Goal: Task Accomplishment & Management: Complete application form

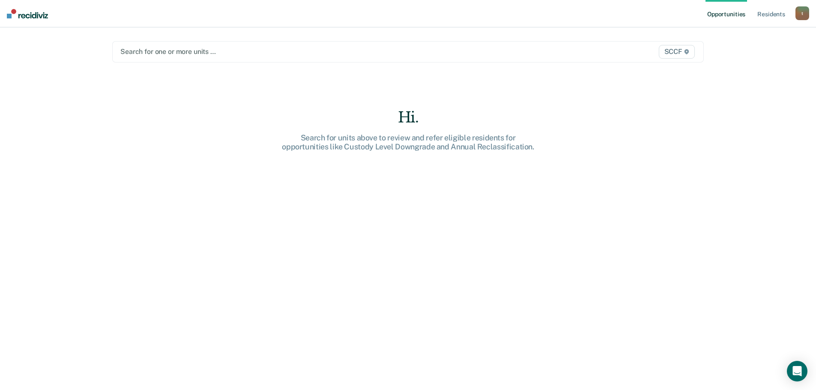
click at [210, 49] on div at bounding box center [321, 52] width 402 height 10
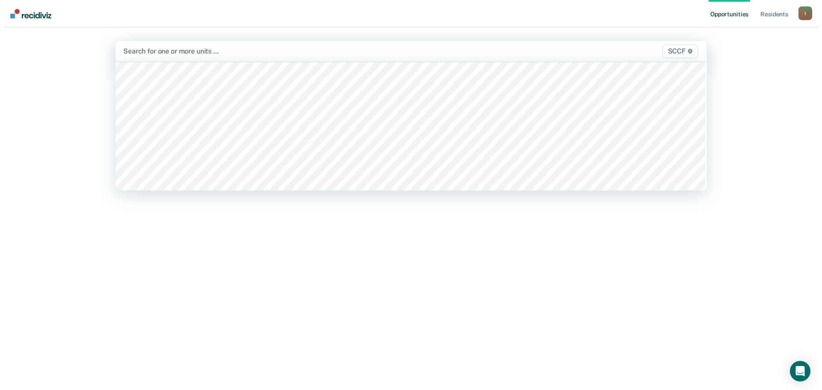
scroll to position [4410, 0]
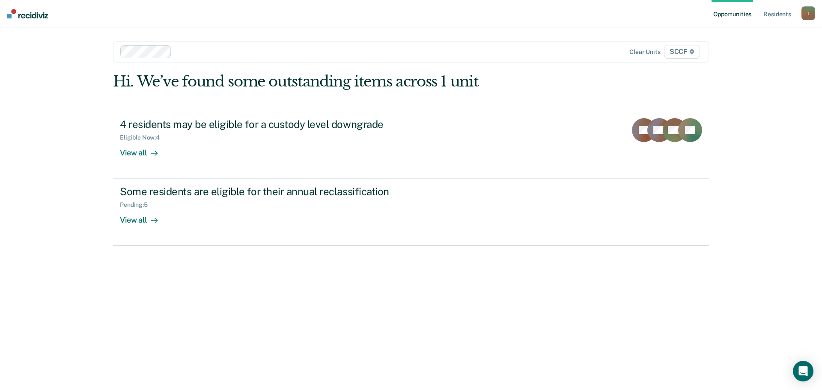
click at [254, 52] on div at bounding box center [350, 52] width 351 height 10
click at [295, 53] on div at bounding box center [378, 52] width 297 height 10
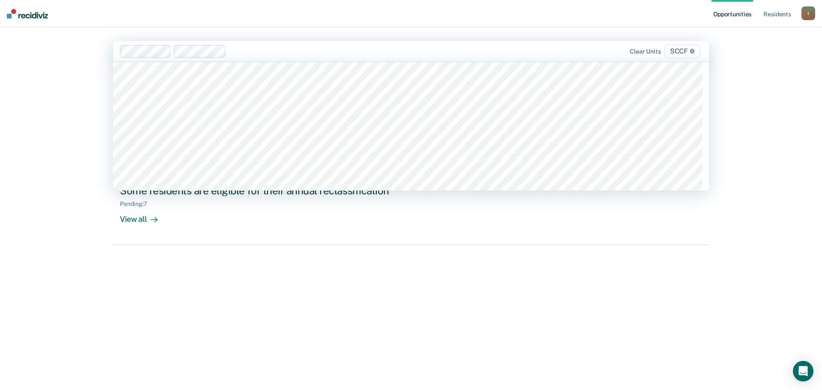
scroll to position [4367, 0]
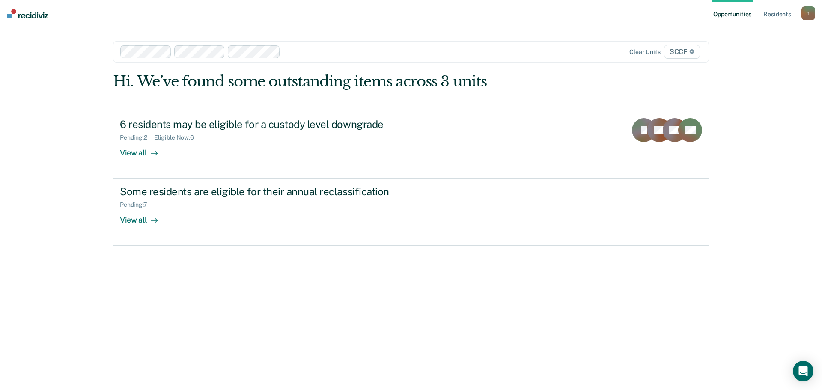
click at [301, 51] on div at bounding box center [405, 52] width 243 height 10
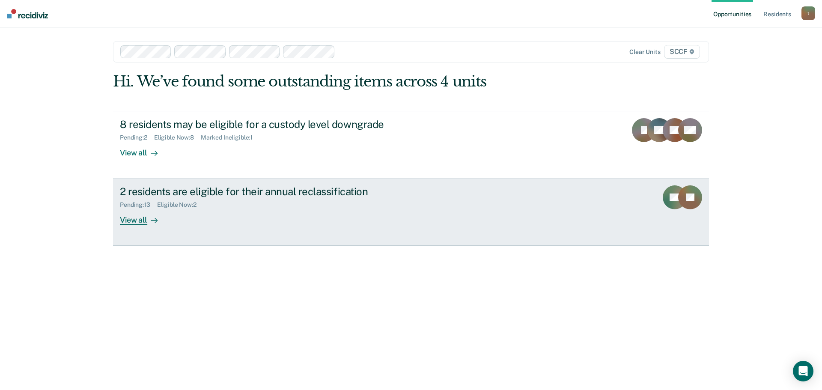
click at [213, 204] on div "Pending : 13 Eligible Now : 2" at bounding box center [270, 203] width 301 height 11
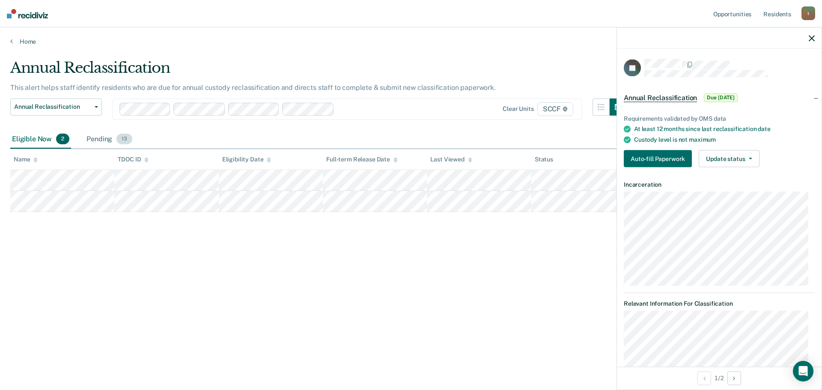
click at [106, 142] on div "Pending 13" at bounding box center [109, 139] width 49 height 19
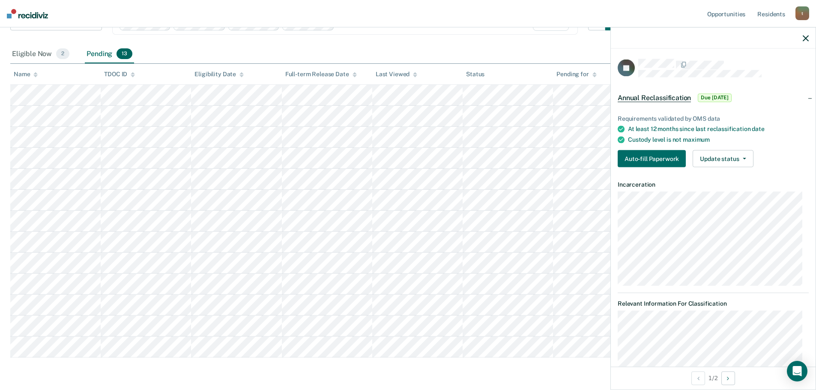
scroll to position [86, 0]
click at [32, 52] on div "Eligible Now 2" at bounding box center [40, 54] width 61 height 19
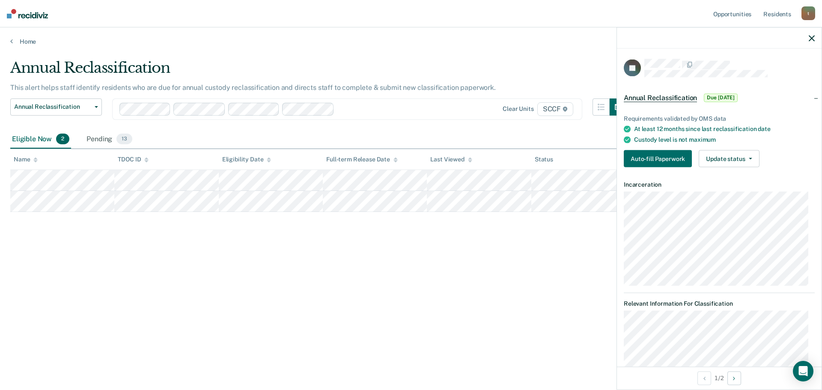
click at [42, 137] on div "Eligible Now 2" at bounding box center [40, 139] width 61 height 19
click at [103, 140] on div "Pending 13" at bounding box center [109, 139] width 49 height 19
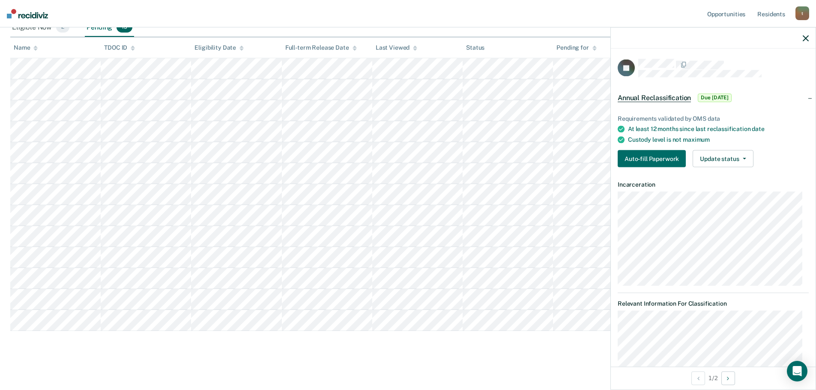
scroll to position [114, 0]
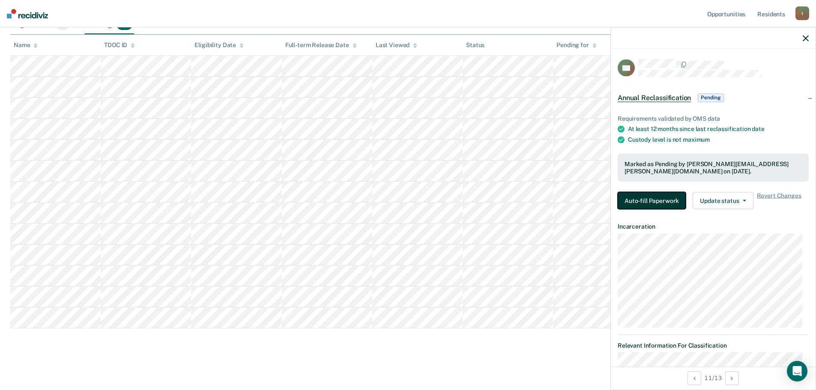
click at [664, 197] on button "Auto-fill Paperwork" at bounding box center [651, 200] width 68 height 17
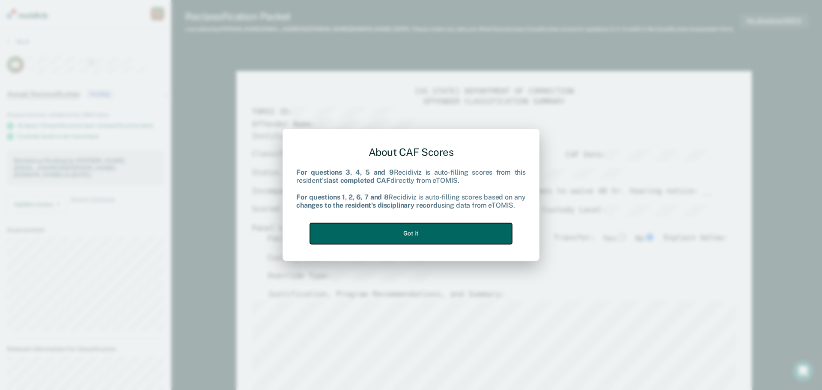
click at [401, 244] on button "Got it" at bounding box center [411, 233] width 202 height 21
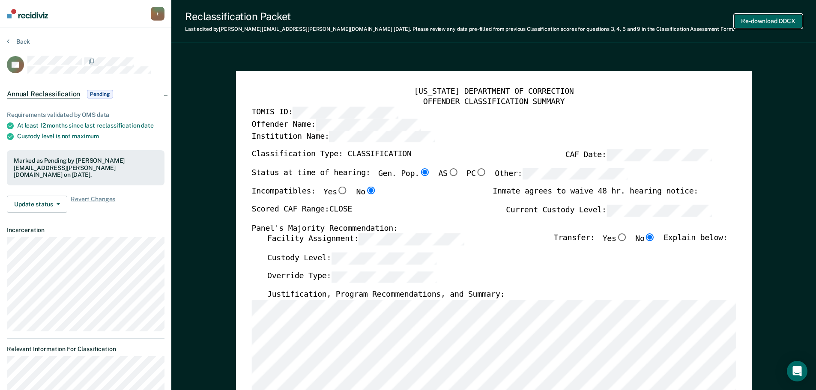
click at [772, 21] on button "Re-download DOCX" at bounding box center [768, 21] width 68 height 14
click at [26, 40] on button "Back" at bounding box center [18, 42] width 23 height 8
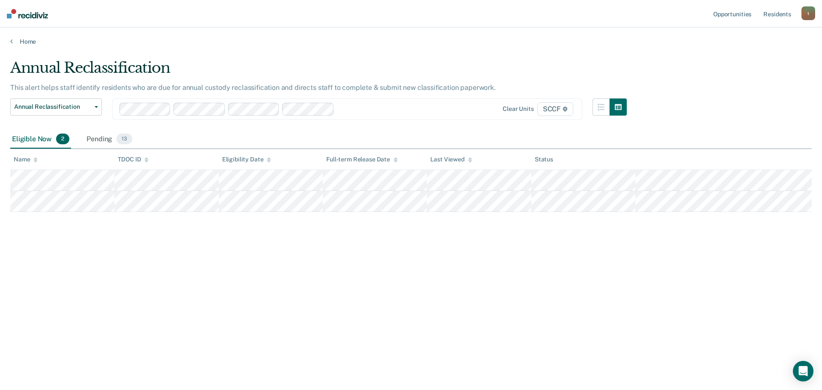
click at [64, 67] on div "Annual Reclassification" at bounding box center [318, 71] width 616 height 24
click at [59, 102] on button "Annual Reclassification" at bounding box center [56, 106] width 92 height 17
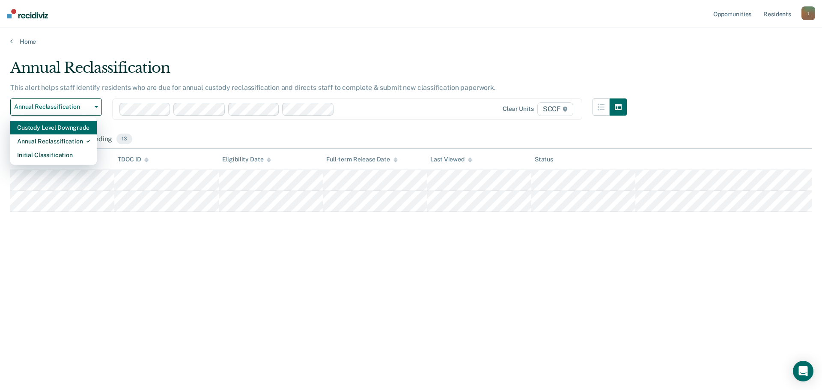
click at [57, 132] on div "Custody Level Downgrade" at bounding box center [53, 128] width 73 height 14
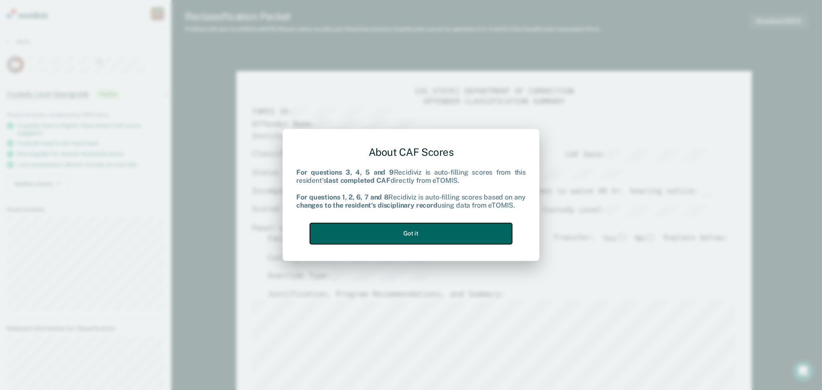
click at [412, 235] on button "Got it" at bounding box center [411, 233] width 202 height 21
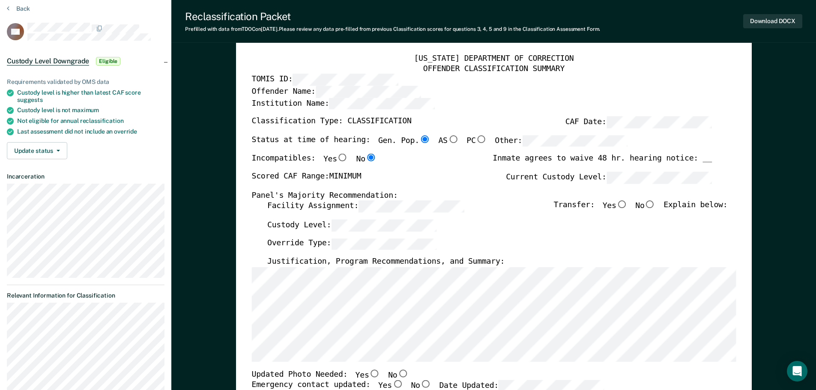
scroll to position [86, 0]
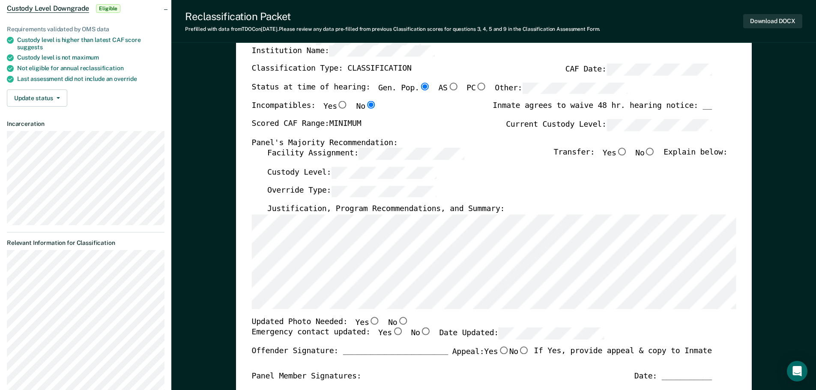
click at [655, 152] on input "No" at bounding box center [649, 152] width 11 height 8
type textarea "x"
radio input "true"
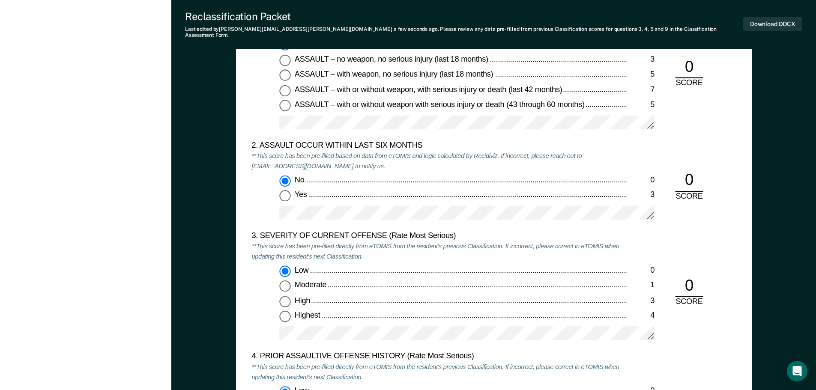
scroll to position [899, 0]
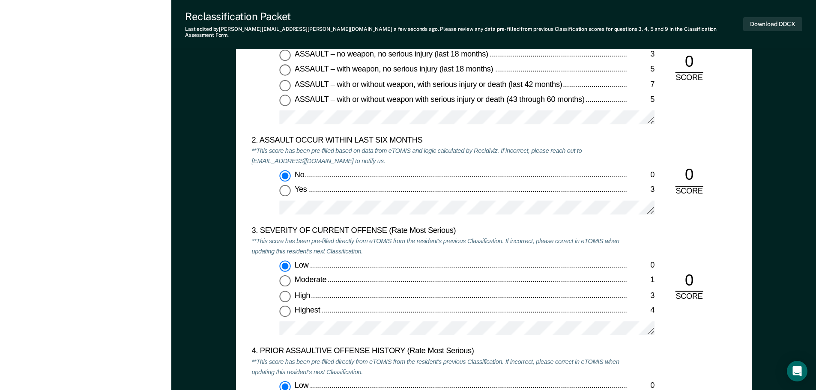
click at [387, 253] on div "3. SEVERITY OF CURRENT OFFENSE (Rate Most Serious) **This score has been pre-fi…" at bounding box center [438, 286] width 375 height 121
click at [387, 260] on div "Low" at bounding box center [460, 265] width 332 height 10
click at [290, 260] on input "Low 0" at bounding box center [284, 265] width 11 height 11
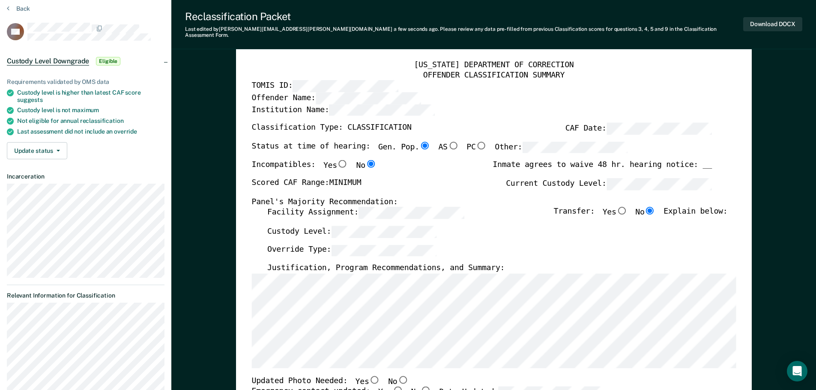
scroll to position [86, 0]
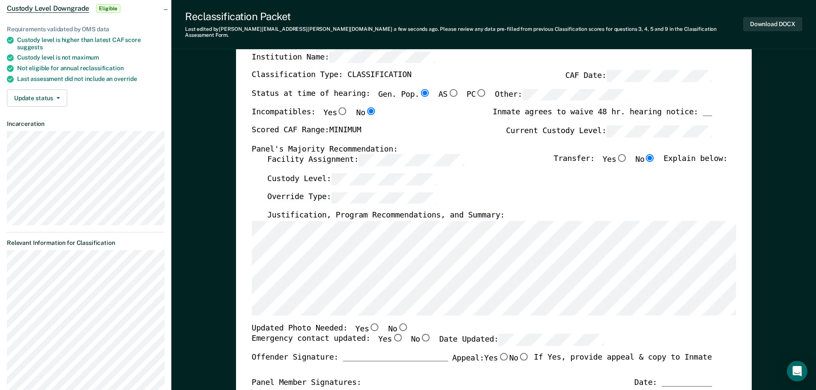
click at [397, 323] on input "No" at bounding box center [402, 327] width 11 height 8
type textarea "x"
radio input "true"
click at [391, 334] on input "Yes" at bounding box center [396, 338] width 11 height 8
type textarea "x"
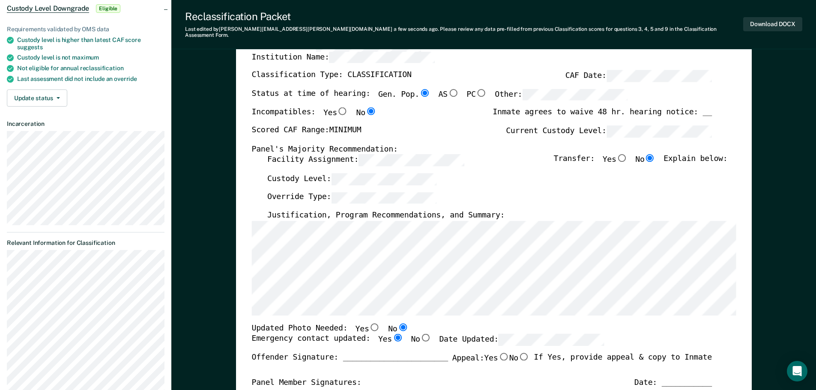
radio input "true"
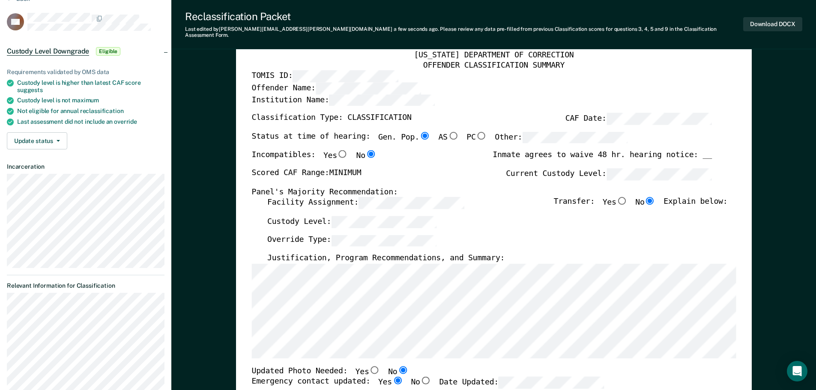
click at [365, 222] on div "Custody Level:" at bounding box center [497, 225] width 460 height 19
click at [772, 21] on button "Download DOCX" at bounding box center [772, 24] width 59 height 14
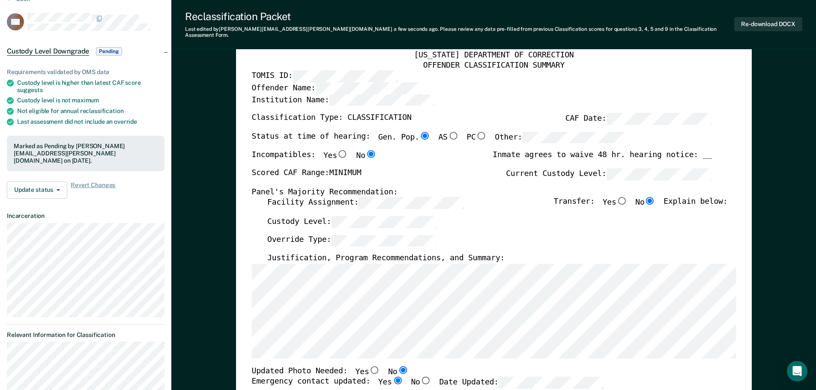
click at [700, 94] on div "Institution Name:" at bounding box center [481, 103] width 460 height 19
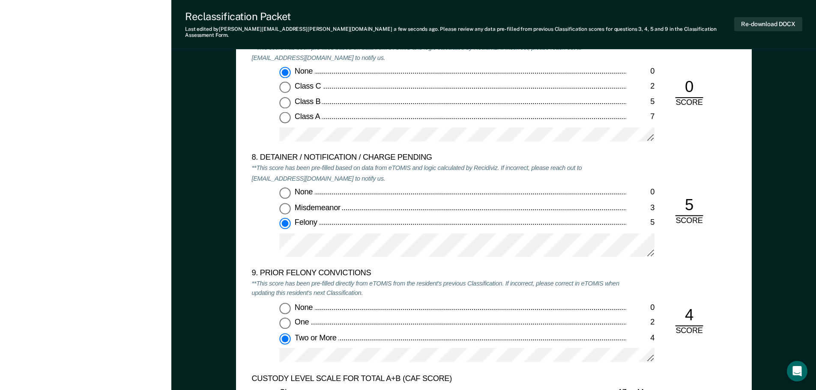
scroll to position [1712, 0]
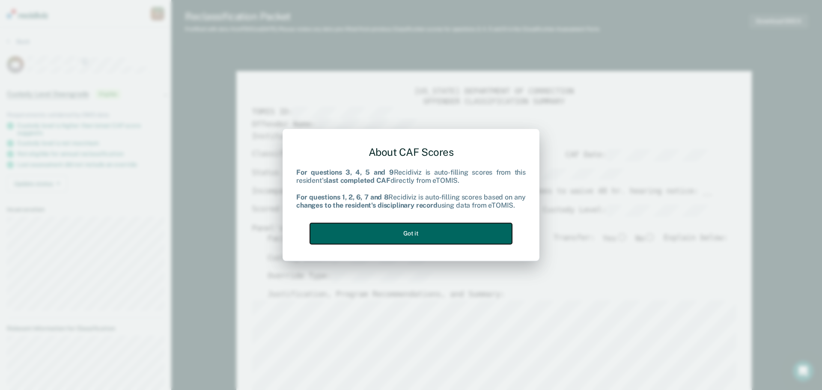
click at [408, 234] on button "Got it" at bounding box center [411, 233] width 202 height 21
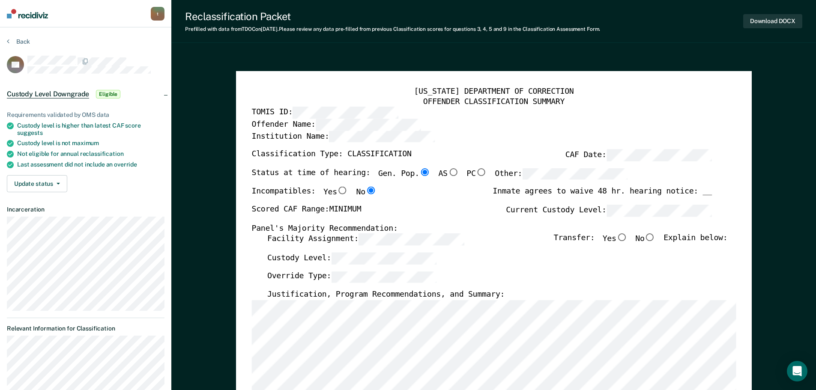
click at [655, 237] on input "No" at bounding box center [649, 238] width 11 height 8
type textarea "x"
radio input "true"
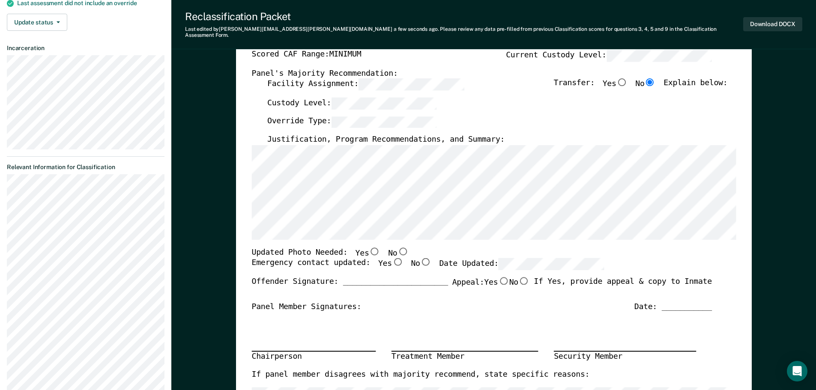
scroll to position [171, 0]
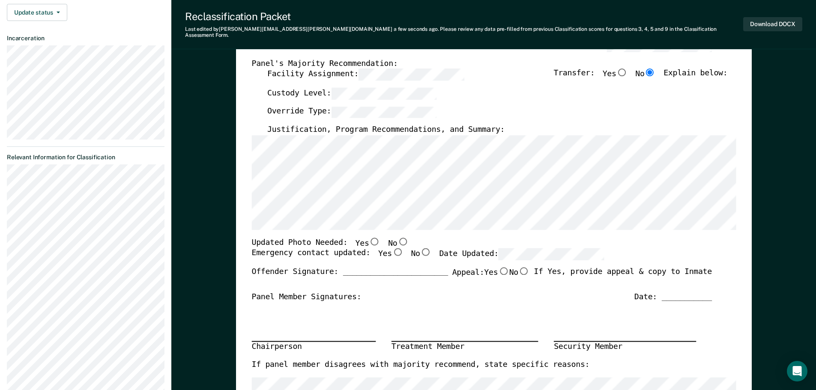
click at [390, 240] on label "No" at bounding box center [398, 242] width 21 height 11
click at [397, 240] on input "No" at bounding box center [402, 241] width 11 height 8
type textarea "x"
radio input "true"
click at [391, 248] on input "Yes" at bounding box center [396, 252] width 11 height 8
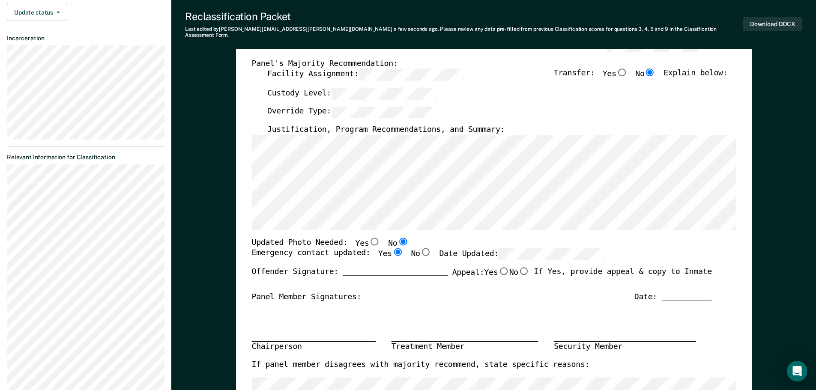
type textarea "x"
radio input "true"
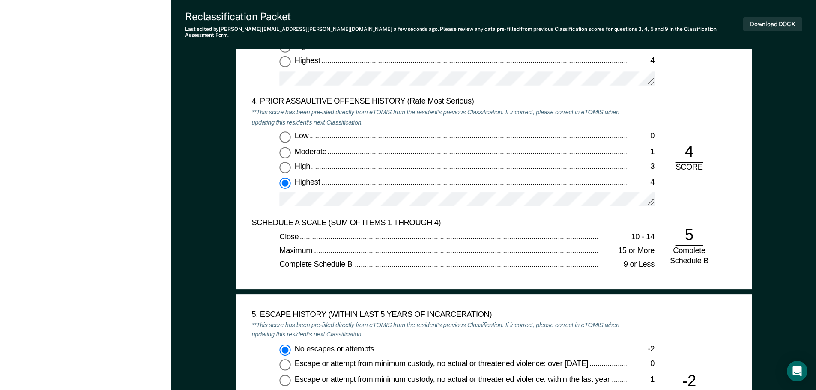
scroll to position [1156, 0]
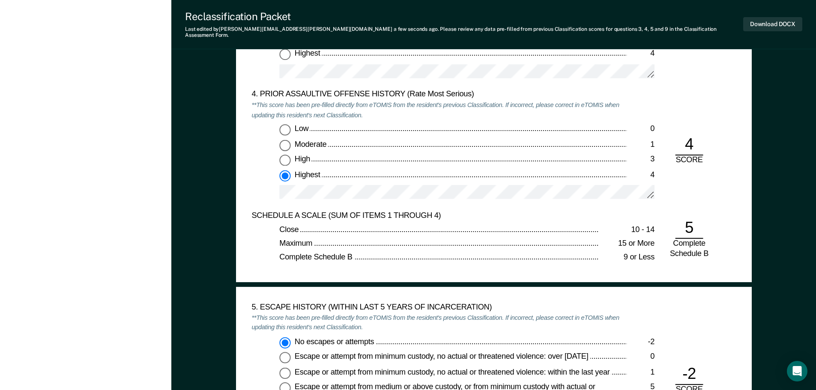
click at [462, 228] on div "Close" at bounding box center [438, 229] width 319 height 10
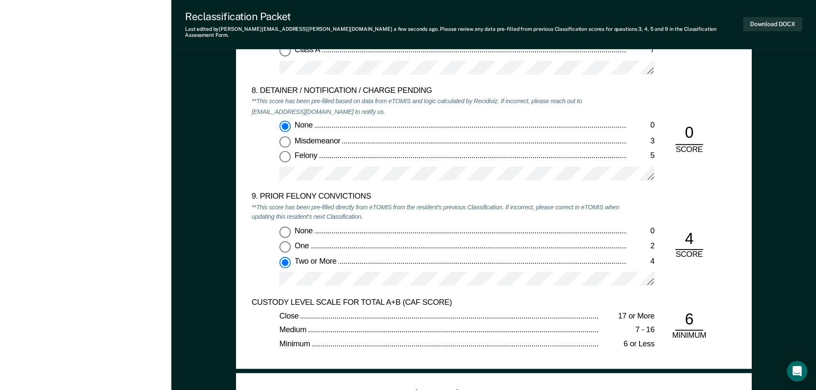
scroll to position [1798, 0]
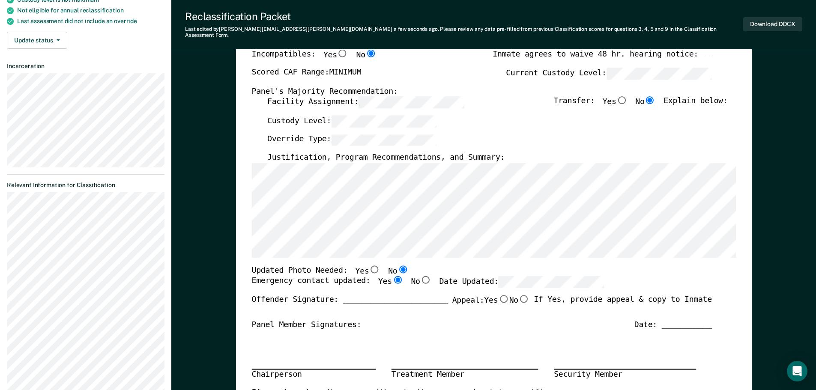
scroll to position [128, 0]
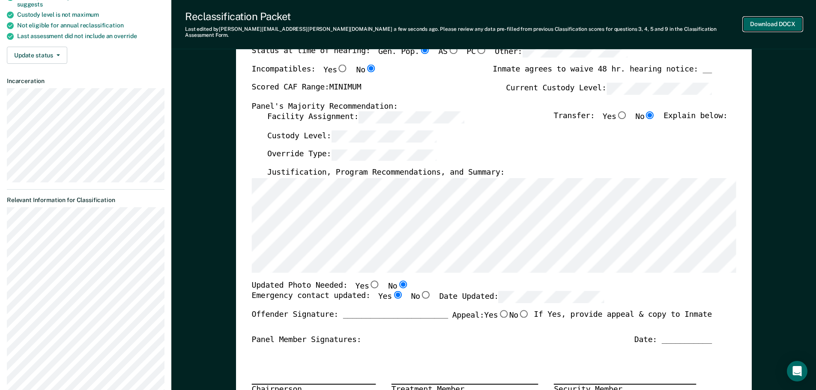
click at [780, 20] on button "Download DOCX" at bounding box center [772, 24] width 59 height 14
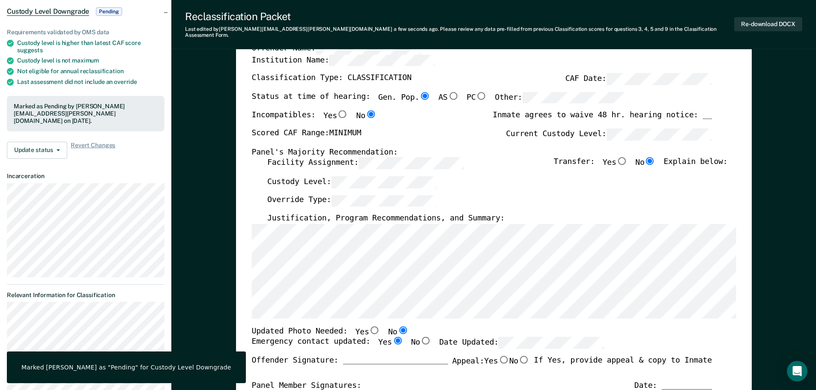
scroll to position [0, 0]
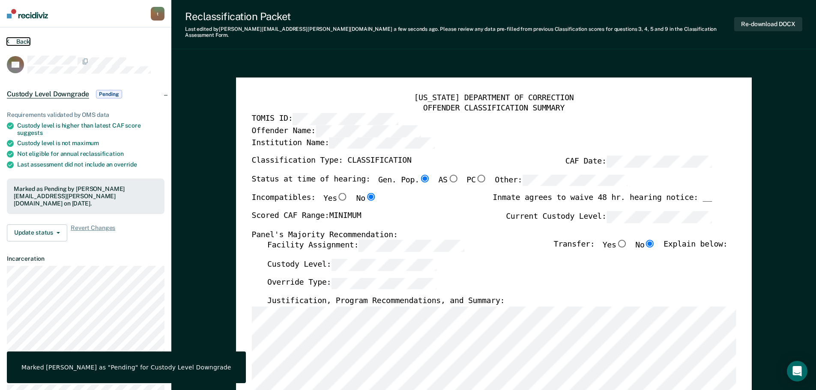
click at [7, 39] on icon at bounding box center [8, 41] width 3 height 7
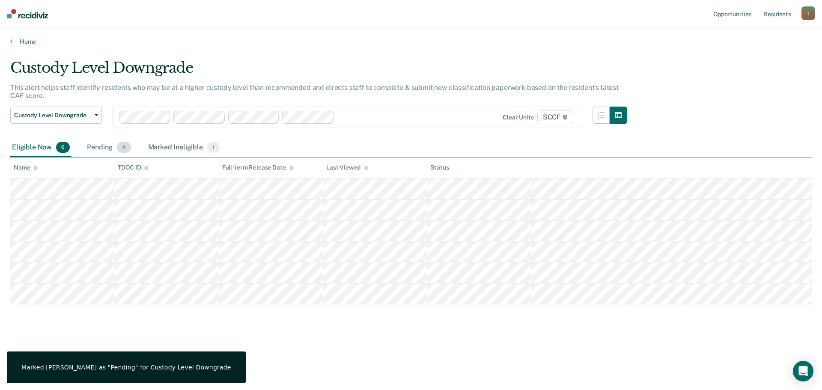
click at [98, 143] on div "Pending 4" at bounding box center [108, 147] width 47 height 19
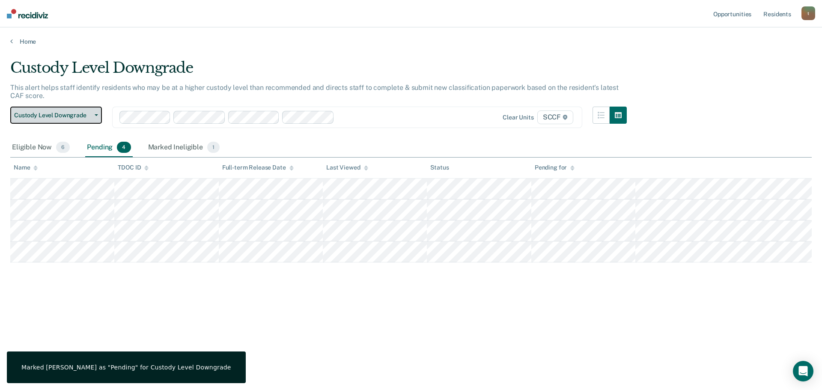
click at [40, 113] on span "Custody Level Downgrade" at bounding box center [52, 115] width 77 height 7
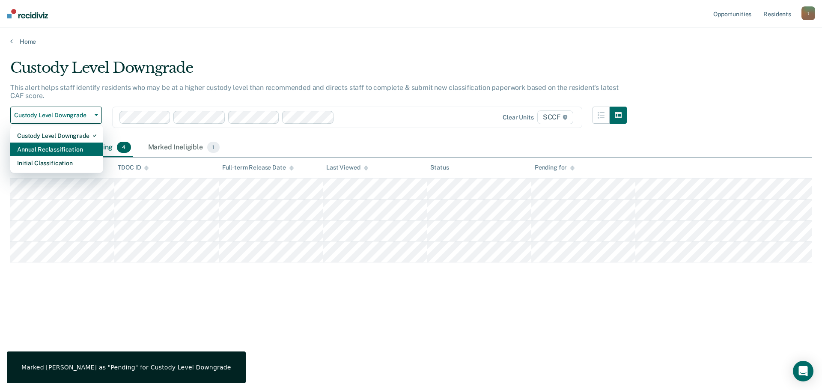
click at [42, 151] on div "Annual Reclassification" at bounding box center [56, 150] width 79 height 14
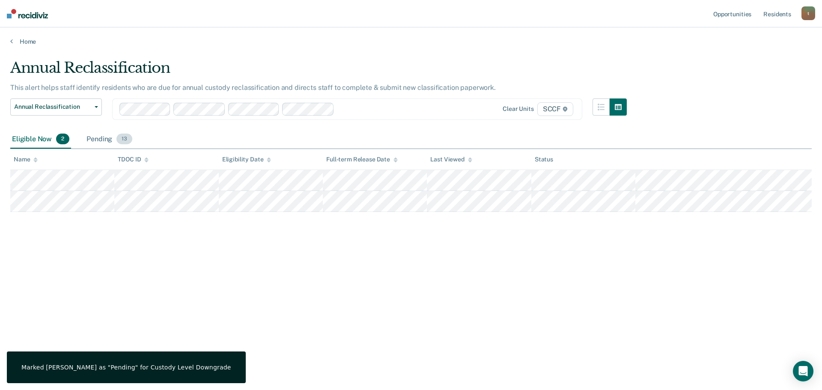
click at [101, 137] on div "Pending 13" at bounding box center [109, 139] width 49 height 19
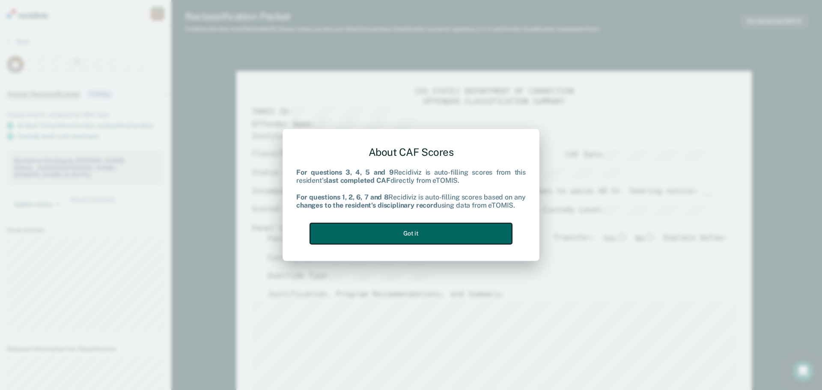
click at [440, 224] on button "Got it" at bounding box center [411, 233] width 202 height 21
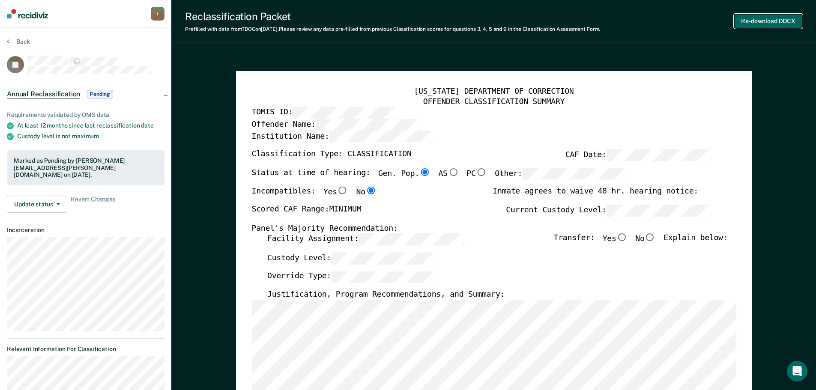
click at [771, 18] on button "Re-download DOCX" at bounding box center [768, 21] width 68 height 14
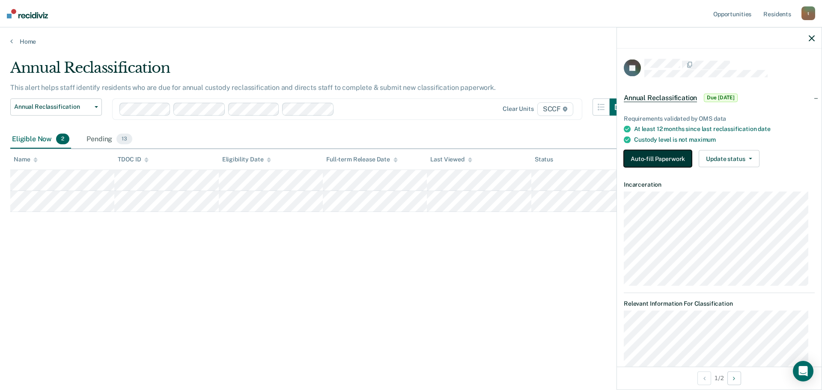
click at [670, 162] on button "Auto-fill Paperwork" at bounding box center [658, 158] width 68 height 17
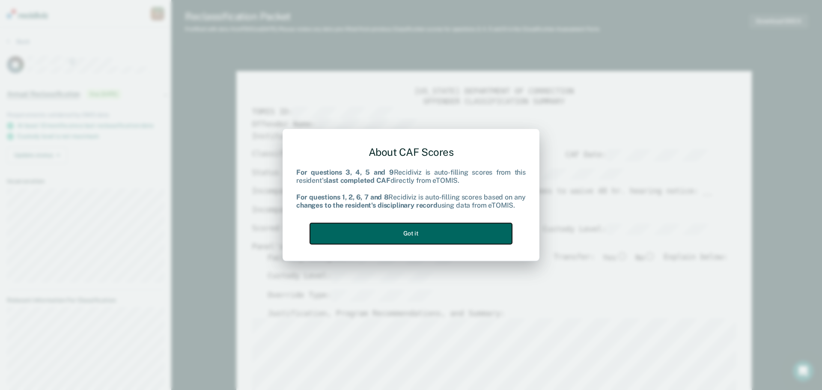
click at [453, 239] on button "Got it" at bounding box center [411, 233] width 202 height 21
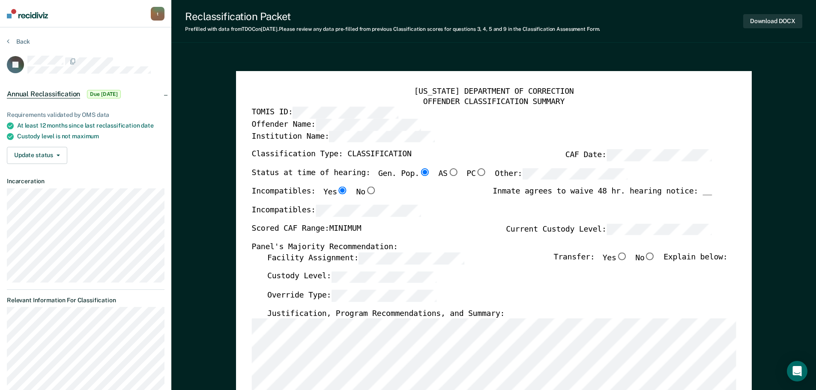
click at [451, 290] on div "Override Type:" at bounding box center [497, 299] width 460 height 19
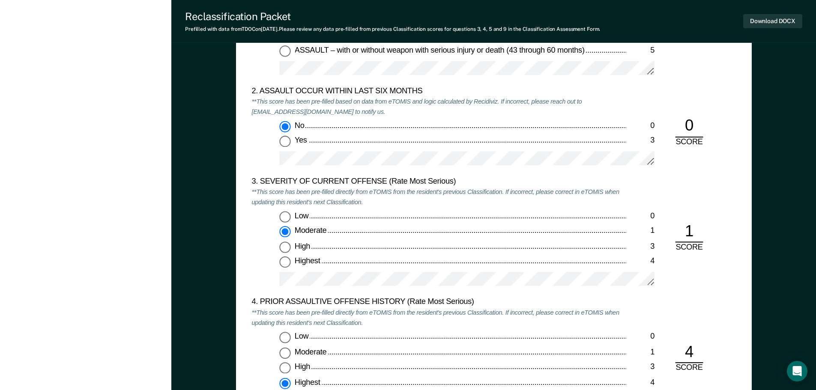
scroll to position [985, 0]
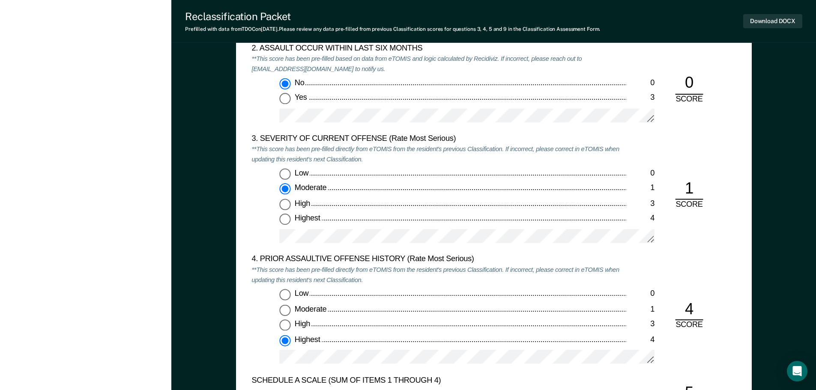
click at [284, 223] on input "Highest 4" at bounding box center [284, 219] width 11 height 11
type textarea "x"
radio input "false"
radio input "true"
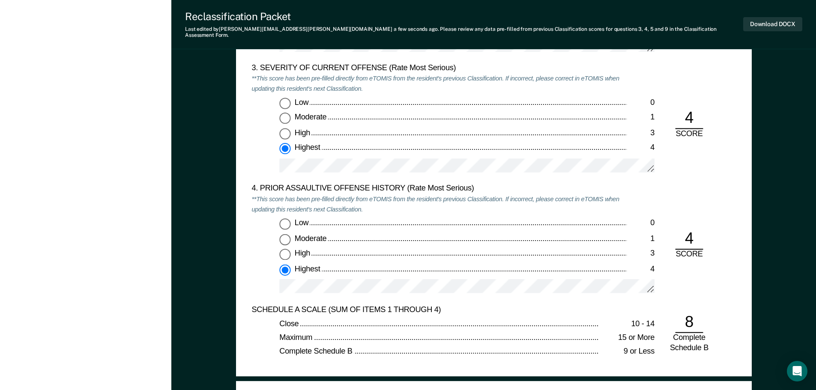
scroll to position [1070, 0]
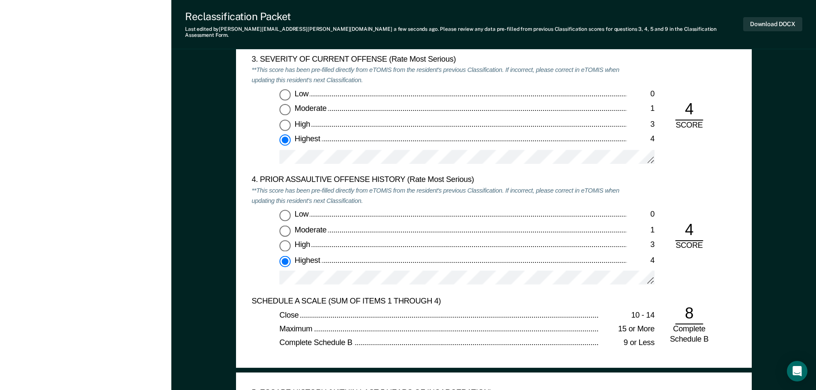
click at [292, 212] on label "Low 0" at bounding box center [466, 215] width 375 height 11
click at [290, 212] on input "Low 0" at bounding box center [284, 215] width 11 height 11
type textarea "x"
radio input "true"
radio input "false"
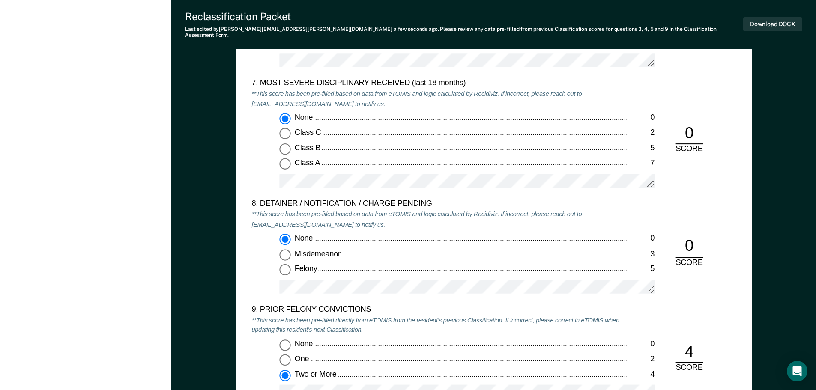
scroll to position [1670, 0]
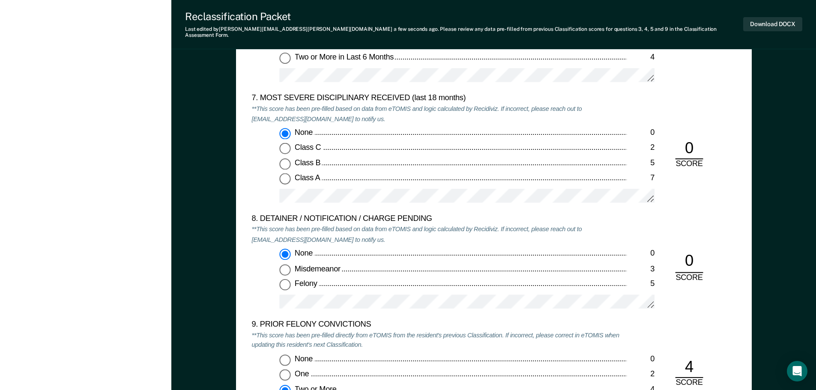
click at [463, 233] on div "8. DETAINER / NOTIFICATION / CHARGE PENDING **This score has been pre-filled ba…" at bounding box center [438, 266] width 375 height 105
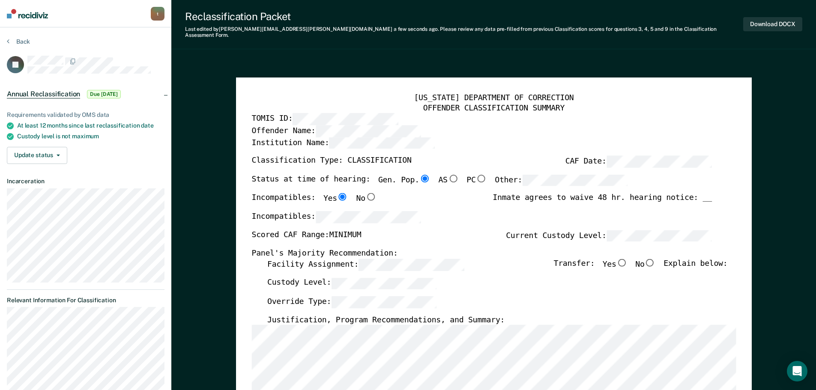
scroll to position [171, 0]
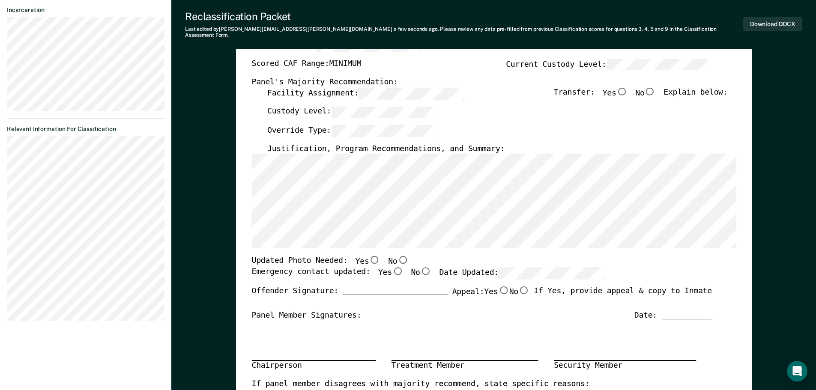
click at [397, 256] on input "No" at bounding box center [402, 260] width 11 height 8
type textarea "x"
radio input "true"
click at [391, 267] on input "Yes" at bounding box center [396, 271] width 11 height 8
type textarea "x"
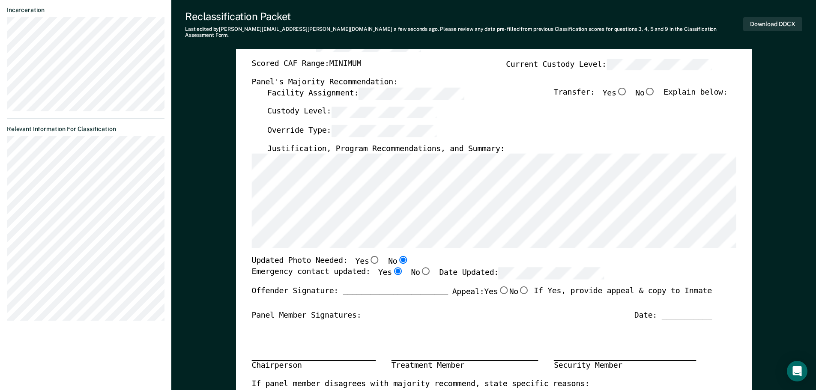
radio input "true"
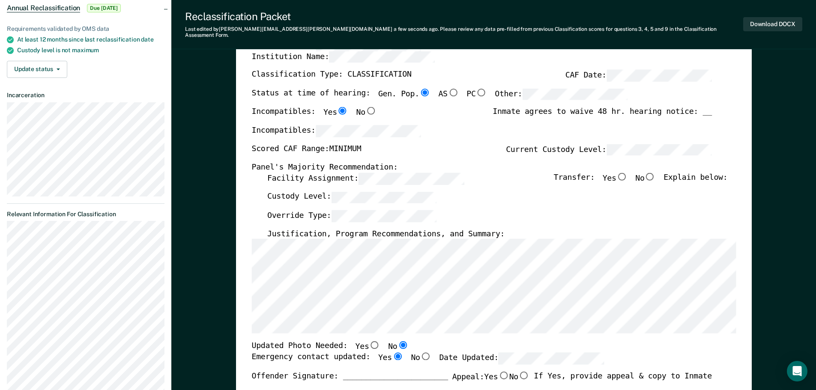
scroll to position [86, 0]
click at [655, 173] on input "No" at bounding box center [649, 177] width 11 height 8
type textarea "x"
radio input "true"
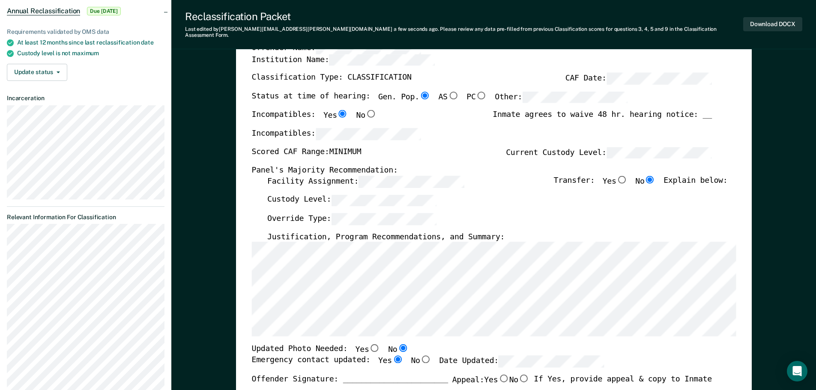
scroll to position [0, 0]
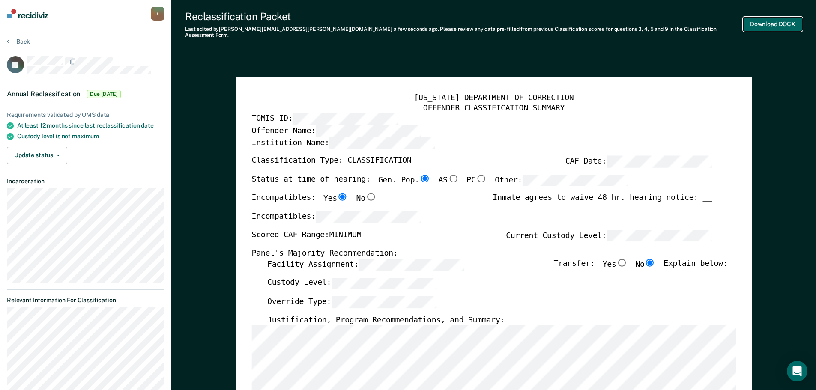
click at [769, 24] on button "Download DOCX" at bounding box center [772, 24] width 59 height 14
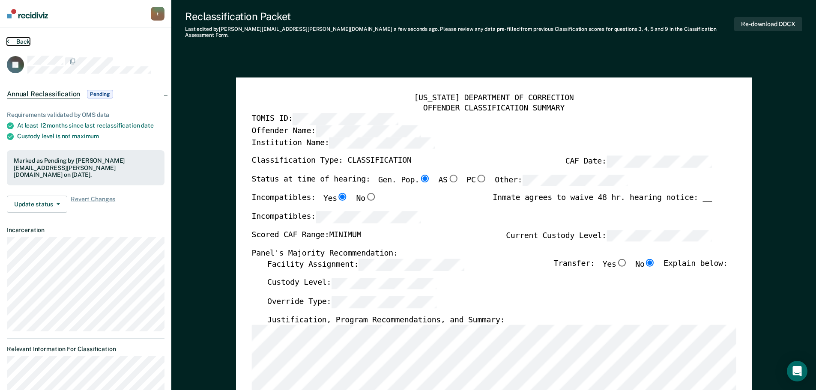
click at [20, 39] on button "Back" at bounding box center [18, 42] width 23 height 8
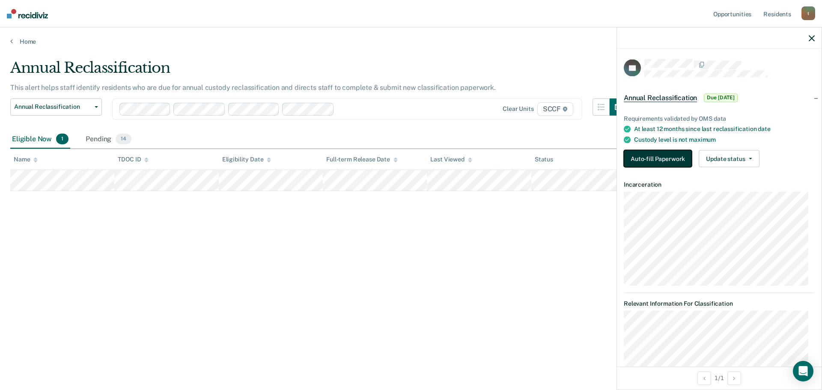
click at [667, 159] on button "Auto-fill Paperwork" at bounding box center [658, 158] width 68 height 17
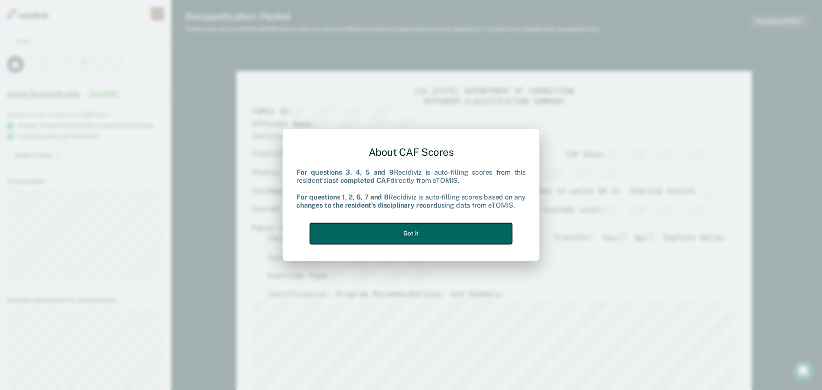
click at [426, 234] on button "Got it" at bounding box center [411, 233] width 202 height 21
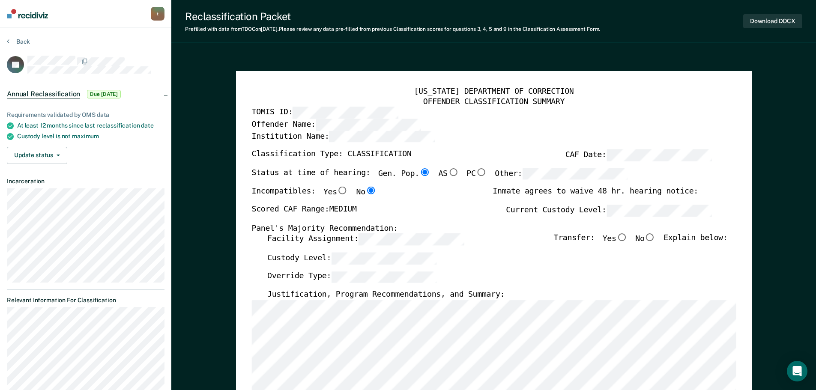
click at [655, 237] on input "No" at bounding box center [649, 238] width 11 height 8
type textarea "x"
radio input "true"
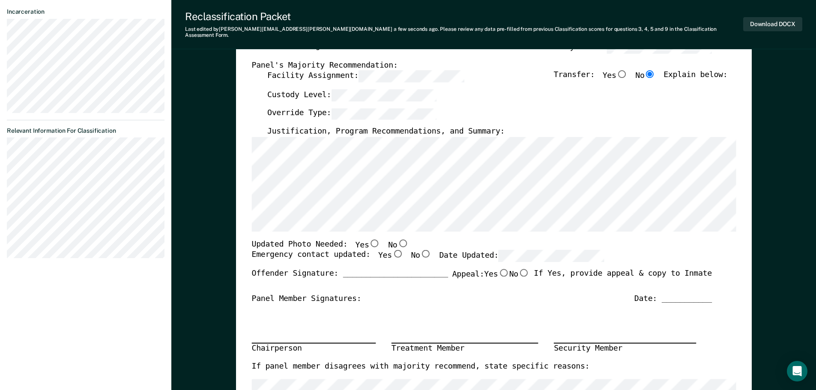
scroll to position [171, 0]
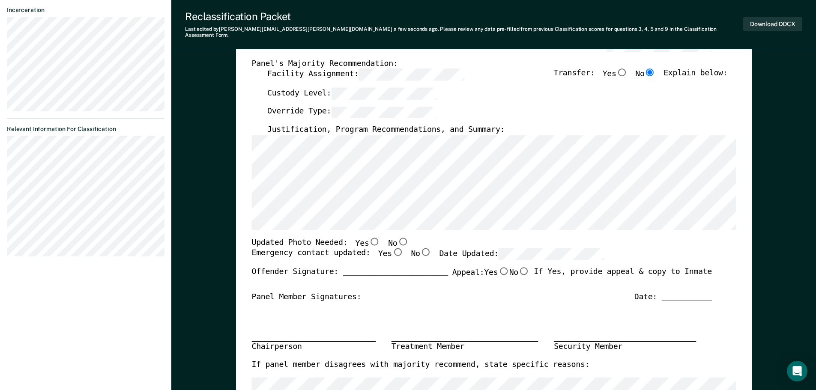
click at [397, 237] on input "No" at bounding box center [402, 241] width 11 height 8
type textarea "x"
radio input "true"
click at [391, 249] on input "Yes" at bounding box center [396, 252] width 11 height 8
type textarea "x"
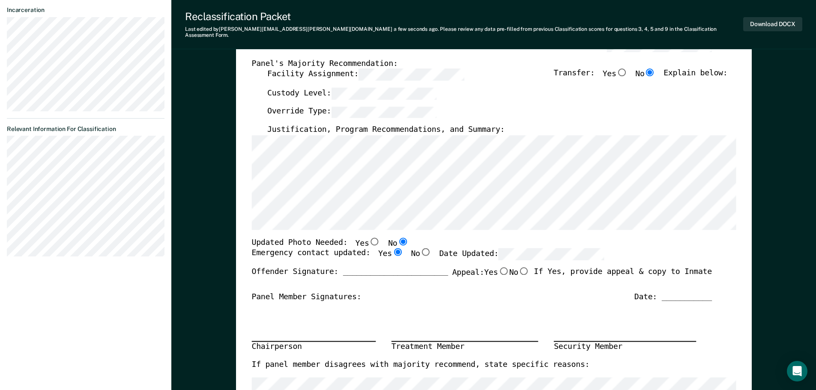
radio input "true"
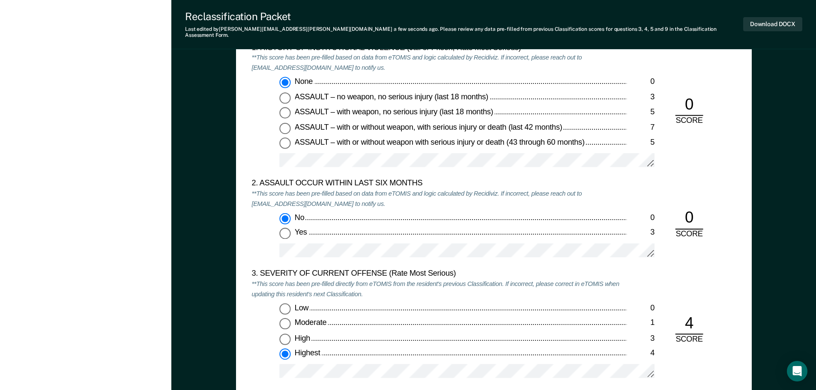
scroll to position [942, 0]
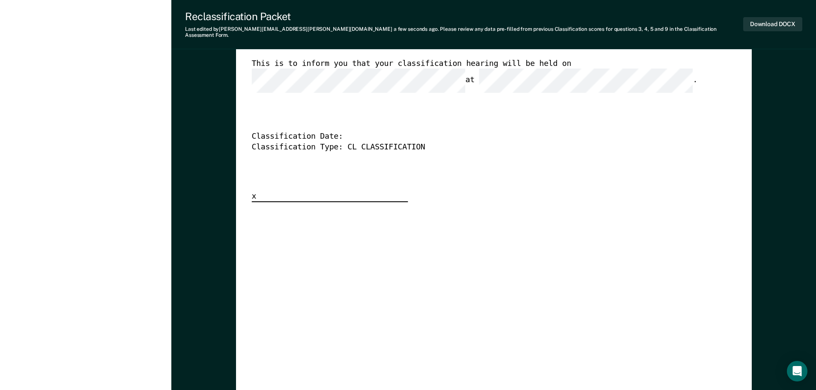
scroll to position [2355, 0]
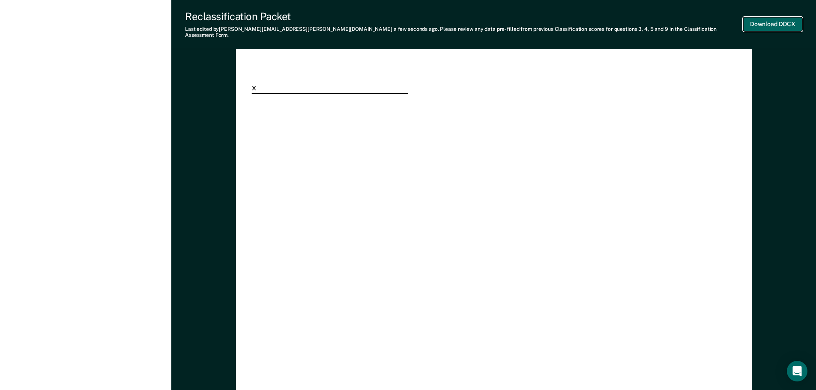
click at [772, 18] on button "Download DOCX" at bounding box center [772, 24] width 59 height 14
type textarea "x"
